Goal: Information Seeking & Learning: Learn about a topic

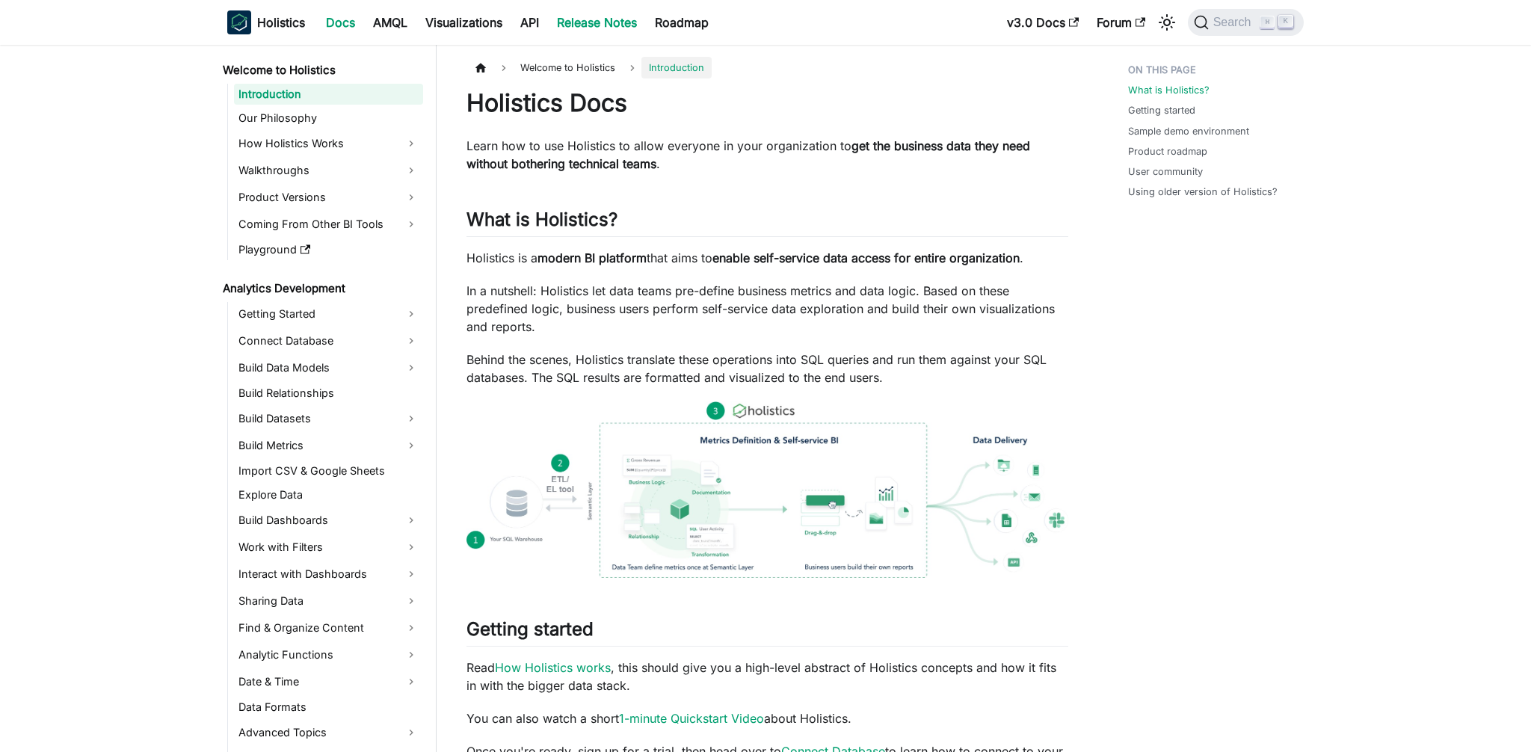
click at [578, 27] on link "Release Notes" at bounding box center [597, 22] width 98 height 24
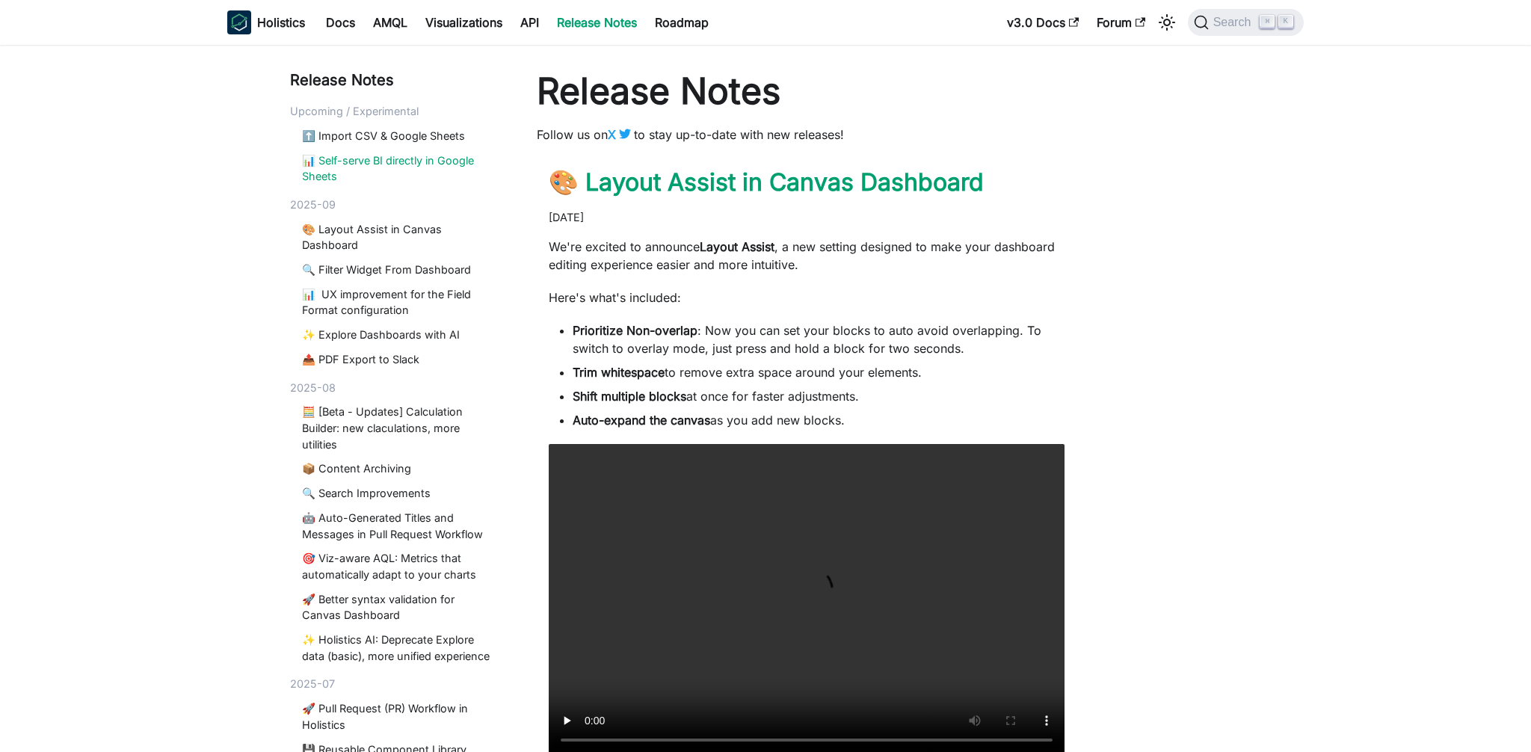
click at [418, 156] on link "📊 Self-serve BI directly in Google Sheets" at bounding box center [398, 169] width 193 height 32
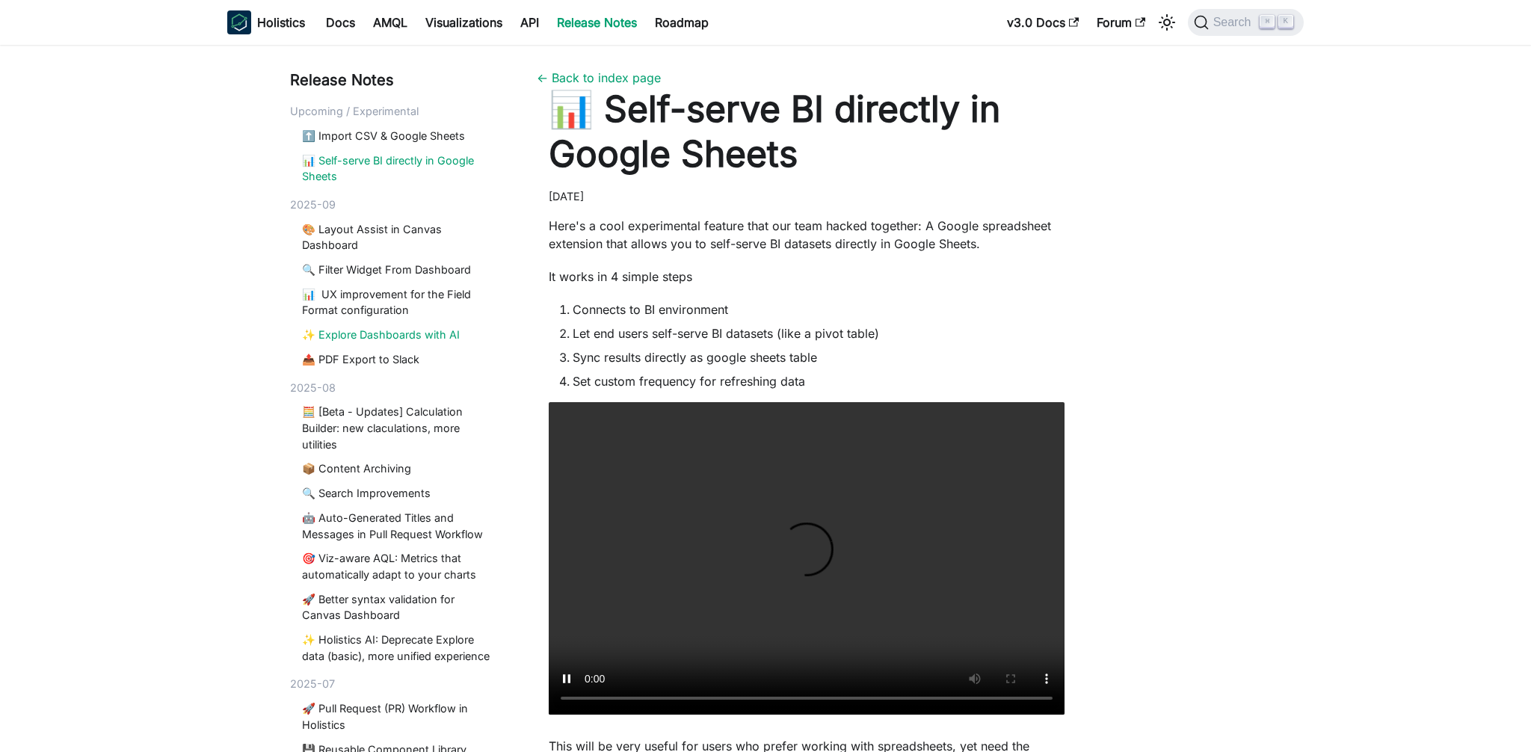
click at [362, 331] on link "✨ Explore Dashboards with AI" at bounding box center [398, 335] width 193 height 16
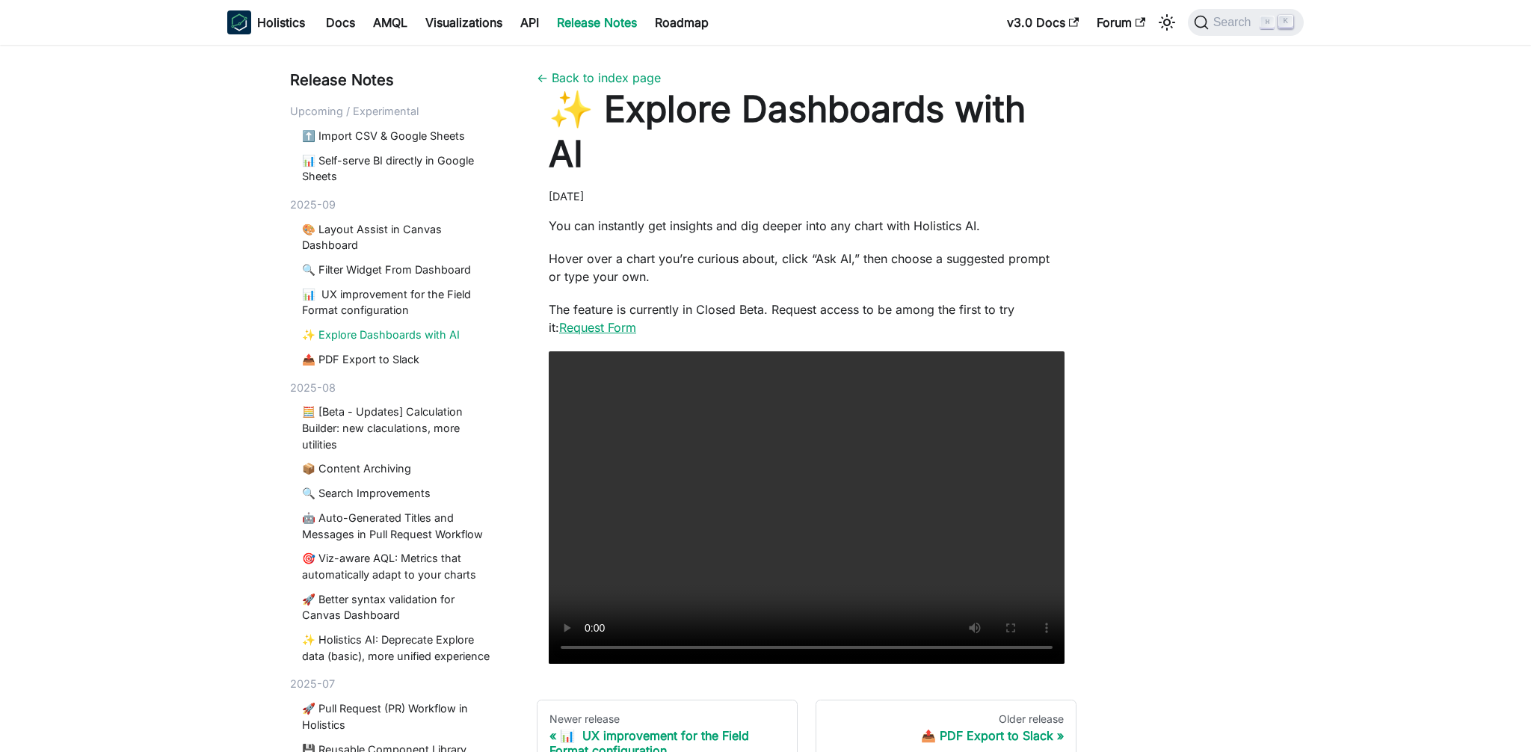
click at [597, 320] on link "Request Form" at bounding box center [597, 327] width 77 height 15
